Goal: Find specific page/section: Find specific page/section

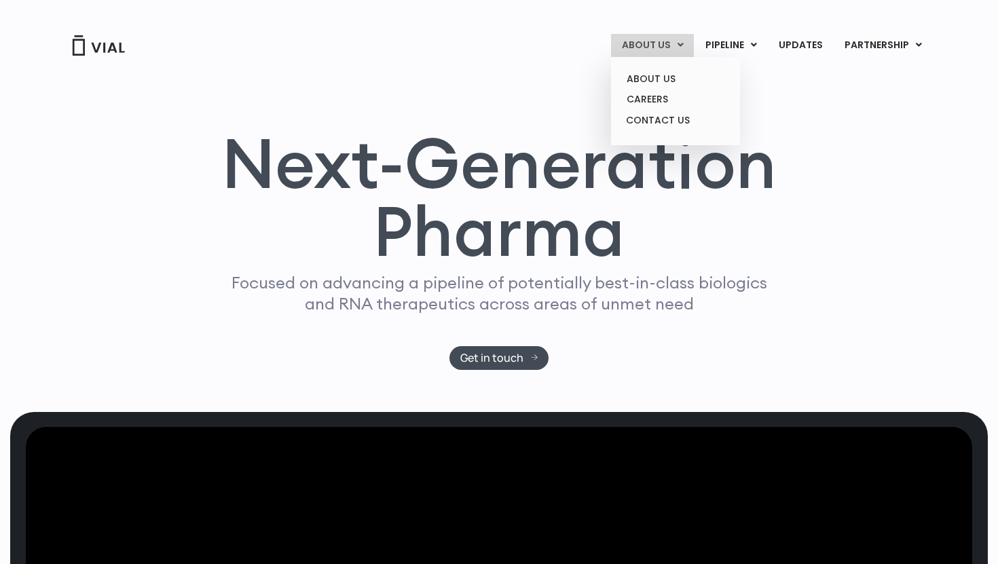
click at [665, 48] on link "ABOUT US" at bounding box center [652, 45] width 83 height 23
click at [661, 96] on link "CAREERS" at bounding box center [675, 99] width 119 height 21
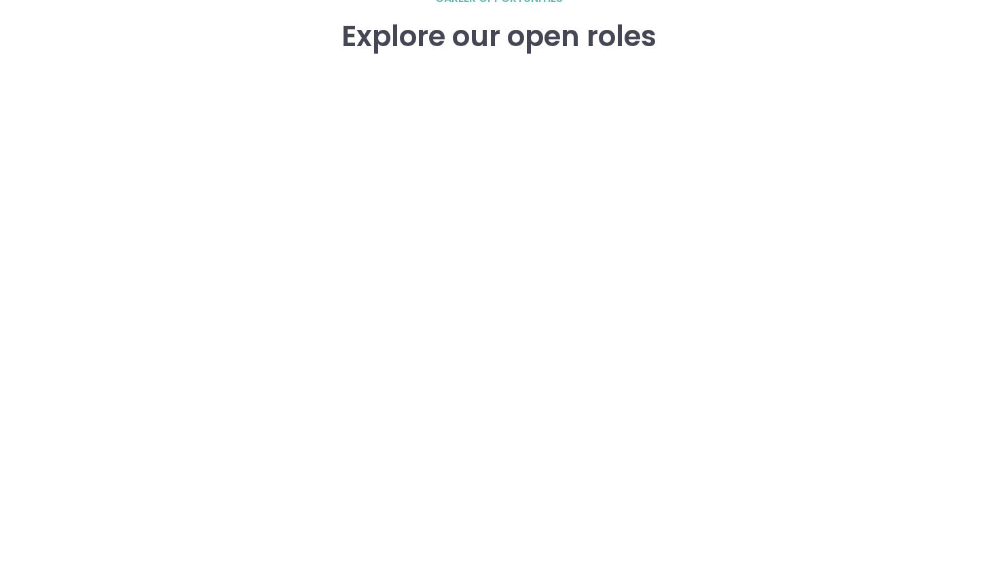
scroll to position [1958, 0]
